Goal: Use online tool/utility: Utilize a website feature to perform a specific function

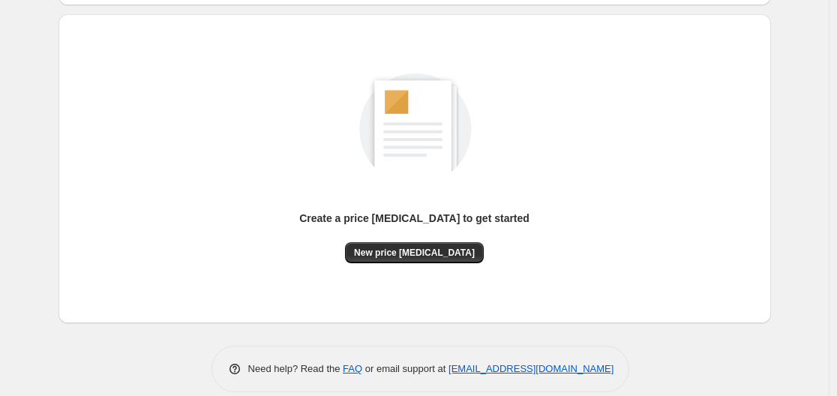
scroll to position [166, 0]
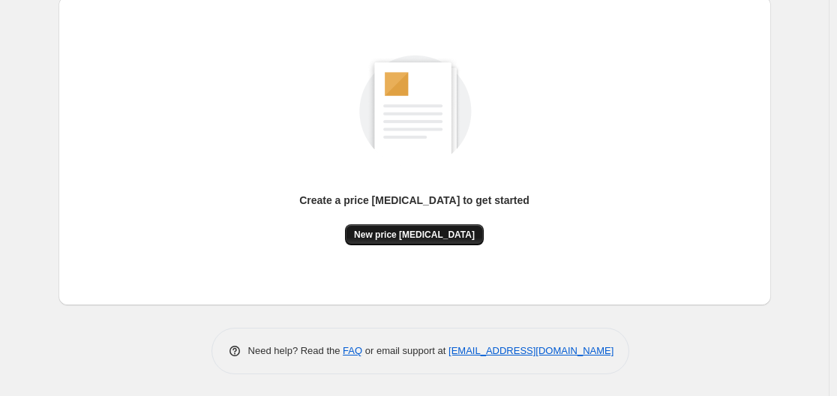
click at [433, 235] on span "New price [MEDICAL_DATA]" at bounding box center [414, 235] width 121 height 12
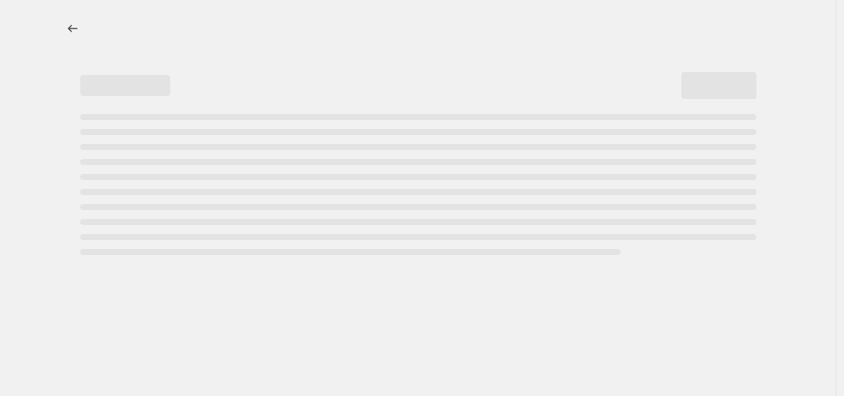
select select "percentage"
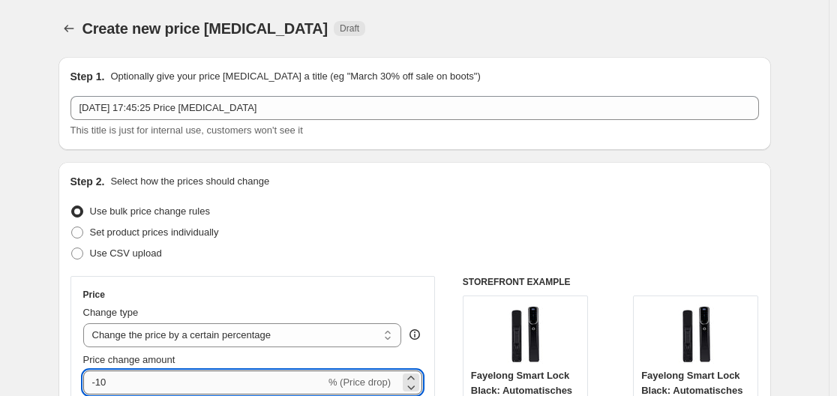
click at [169, 379] on input "-10" at bounding box center [204, 382] width 242 height 24
type input "-1"
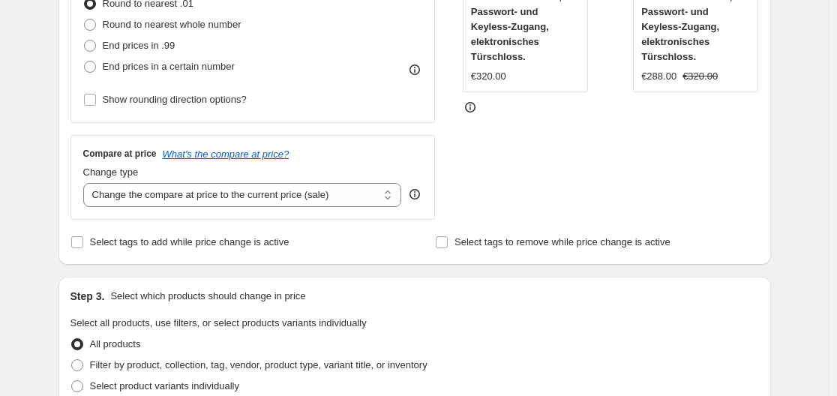
scroll to position [1173, 0]
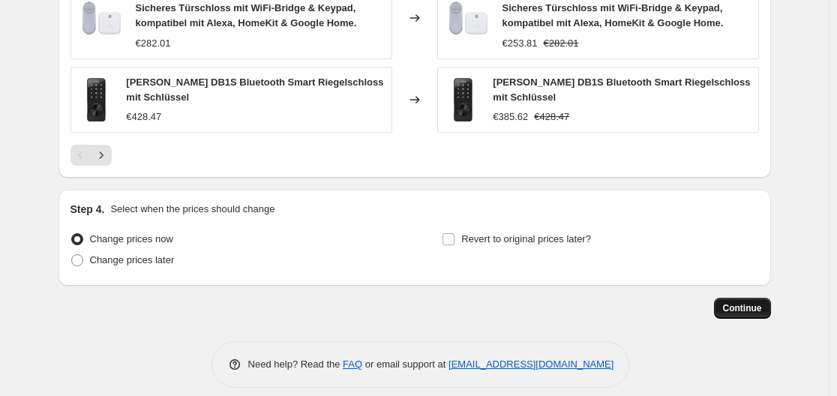
type input "-35"
click at [767, 298] on button "Continue" at bounding box center [742, 308] width 57 height 21
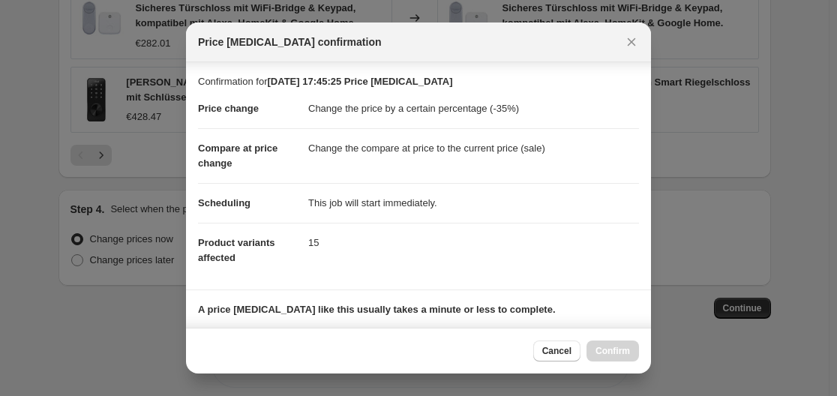
scroll to position [235, 0]
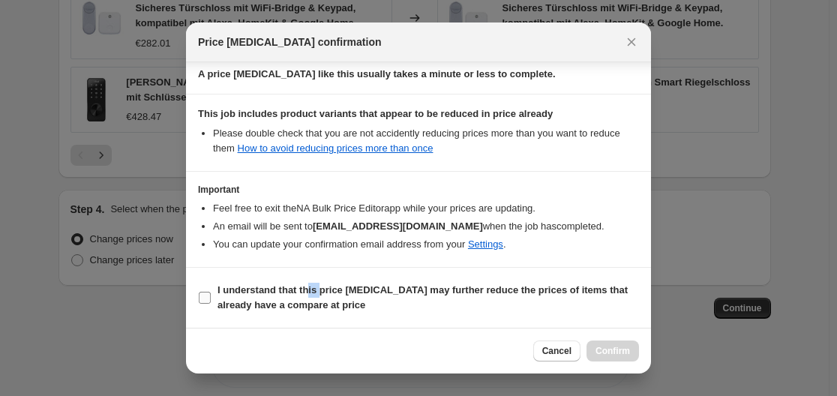
drag, startPoint x: 309, startPoint y: 292, endPoint x: 319, endPoint y: 284, distance: 12.9
click at [319, 287] on b "I understand that this price [MEDICAL_DATA] may further reduce the prices of it…" at bounding box center [422, 297] width 410 height 26
drag, startPoint x: 205, startPoint y: 297, endPoint x: 205, endPoint y: 287, distance: 9.7
click at [205, 294] on input "I understand that this price [MEDICAL_DATA] may further reduce the prices of it…" at bounding box center [205, 298] width 12 height 12
checkbox input "true"
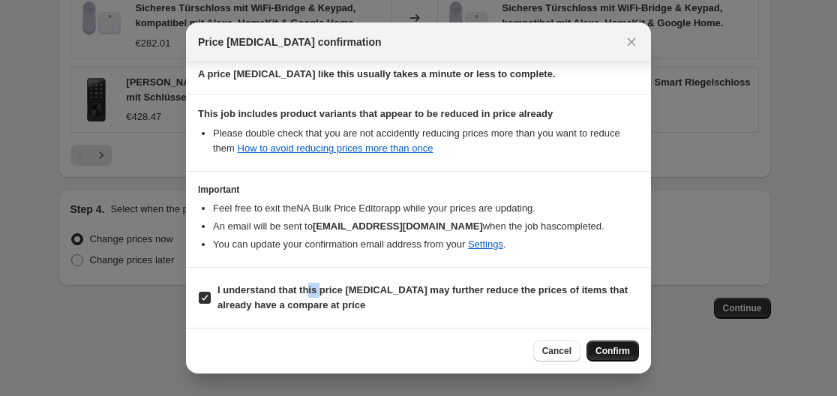
click at [606, 354] on span "Confirm" at bounding box center [612, 351] width 34 height 12
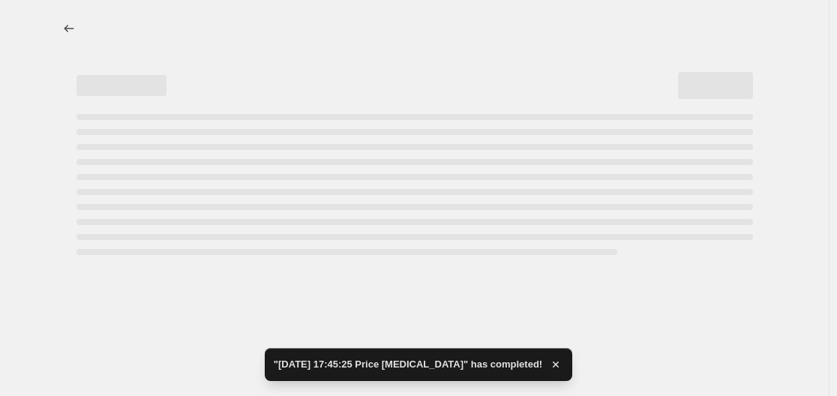
select select "percentage"
